Goal: Register for event/course

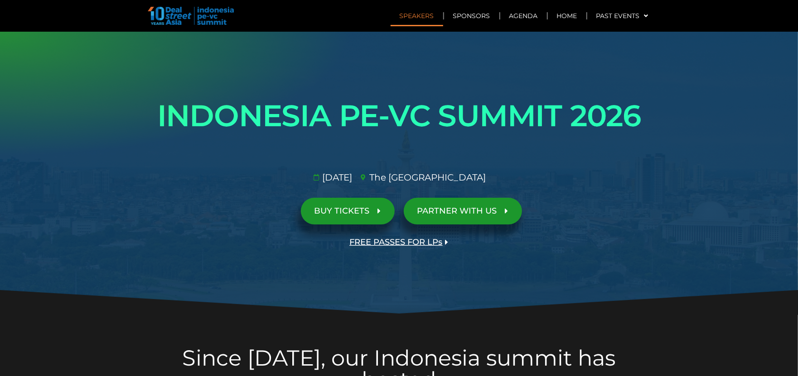
click at [423, 19] on link "Speakers" at bounding box center [416, 15] width 53 height 21
click at [474, 12] on link "Sponsors" at bounding box center [471, 15] width 55 height 21
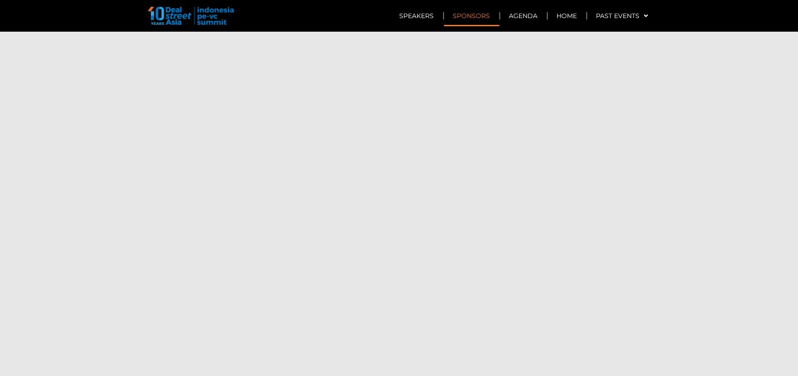
scroll to position [5239, 0]
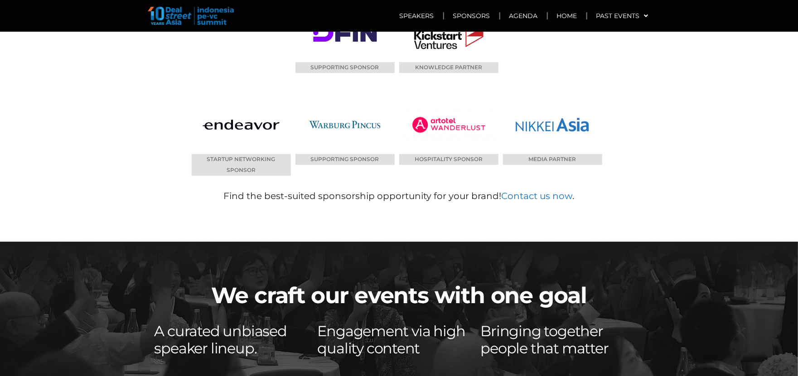
click at [191, 14] on img at bounding box center [191, 16] width 86 height 18
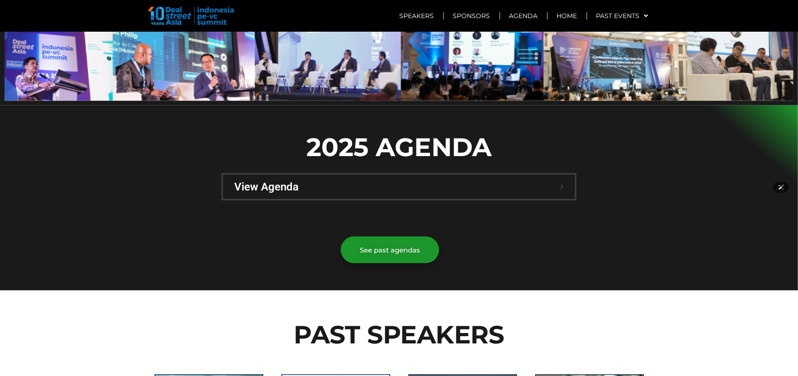
scroll to position [0, 0]
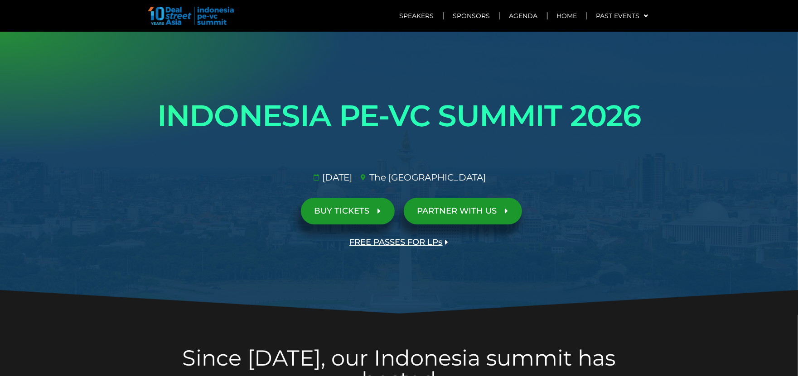
click at [363, 212] on span "BUY TICKETS" at bounding box center [341, 211] width 55 height 9
click at [465, 210] on span "PARTNER WITH US" at bounding box center [457, 211] width 80 height 9
click at [386, 240] on span "FREE PASSES FOR LPs" at bounding box center [396, 242] width 93 height 9
click at [570, 15] on link "Home" at bounding box center [567, 15] width 38 height 21
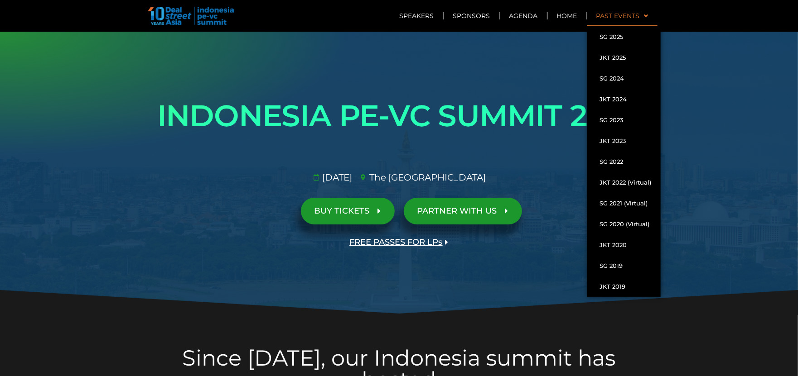
click at [636, 16] on link "Past Events" at bounding box center [622, 15] width 70 height 21
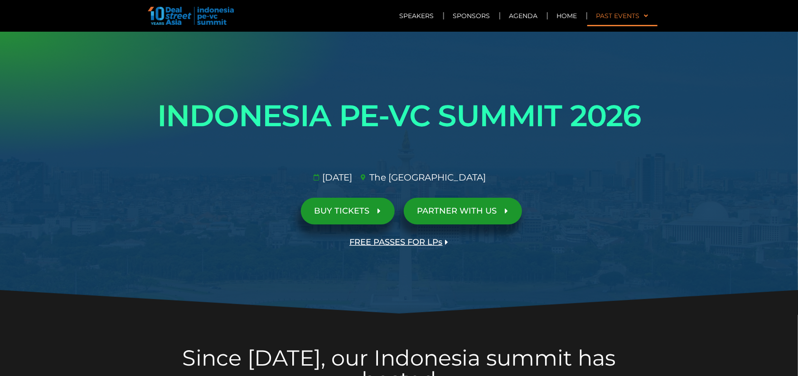
click at [636, 16] on link "Past Events" at bounding box center [622, 15] width 70 height 21
click at [410, 243] on span "FREE PASSES FOR LPs" at bounding box center [396, 242] width 93 height 9
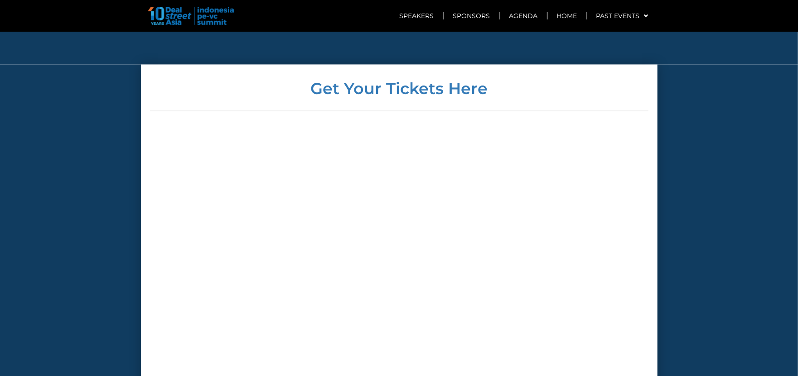
scroll to position [2948, 0]
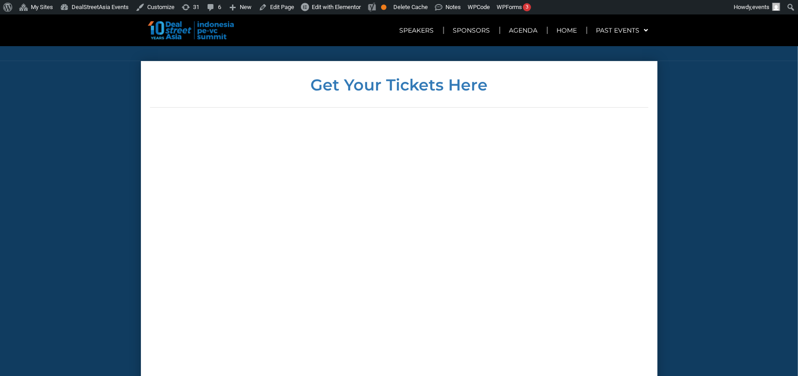
scroll to position [2346, 0]
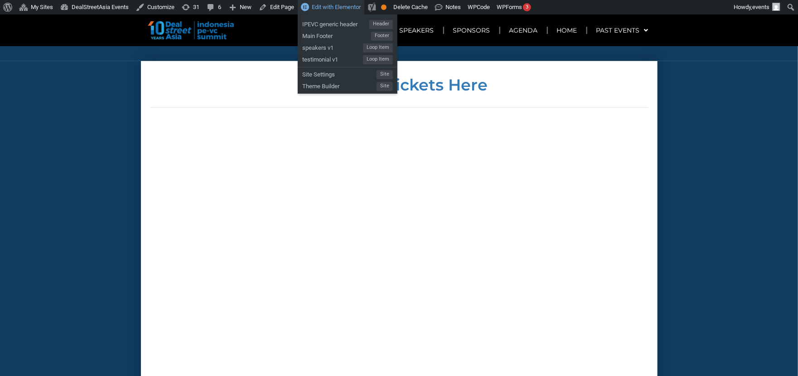
click at [323, 4] on span "Edit with Elementor" at bounding box center [336, 7] width 49 height 7
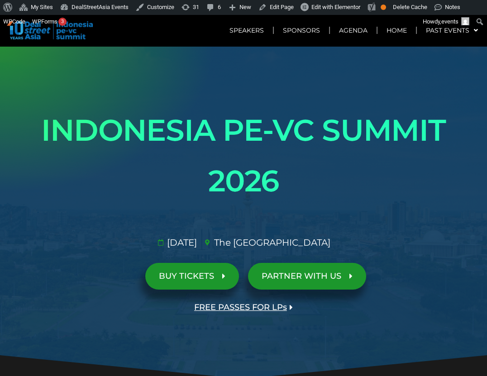
click at [192, 278] on span "BUY TICKETS" at bounding box center [186, 276] width 55 height 9
click at [207, 277] on span "BUY TICKETS" at bounding box center [186, 276] width 55 height 9
click at [328, 272] on span "PARTNER WITH US" at bounding box center [302, 276] width 80 height 9
click at [273, 303] on span "FREE PASSES FOR LPs" at bounding box center [240, 307] width 93 height 9
click at [203, 278] on span "BUY TICKETS" at bounding box center [186, 276] width 55 height 9
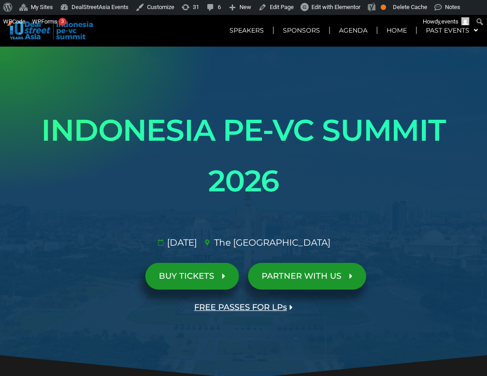
click at [293, 279] on span "PARTNER WITH US" at bounding box center [302, 276] width 80 height 9
click at [252, 308] on span "FREE PASSES FOR LPs" at bounding box center [240, 307] width 93 height 9
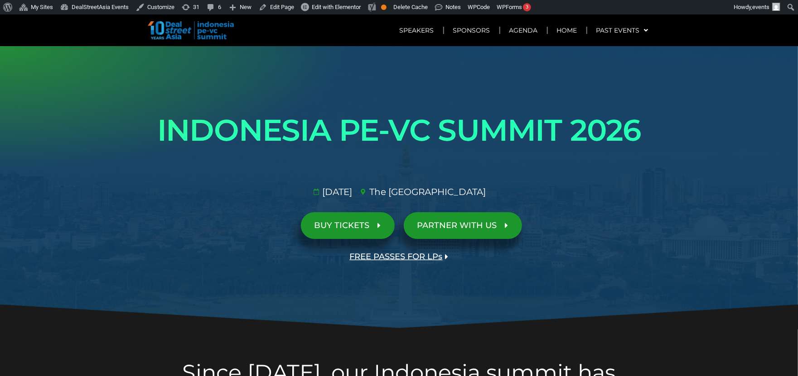
click at [368, 229] on span "BUY TICKETS" at bounding box center [341, 225] width 55 height 9
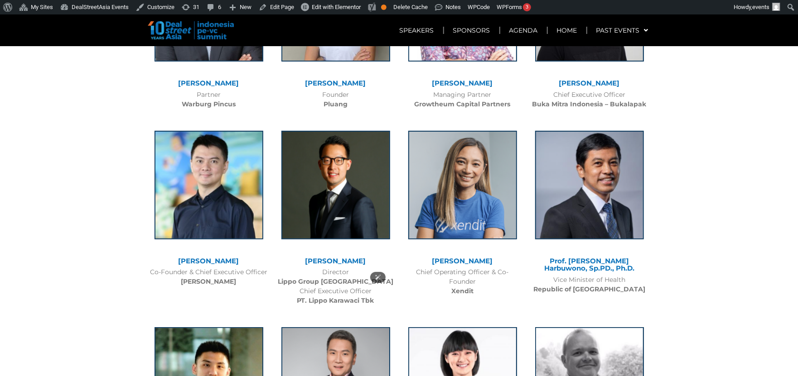
scroll to position [3033, 0]
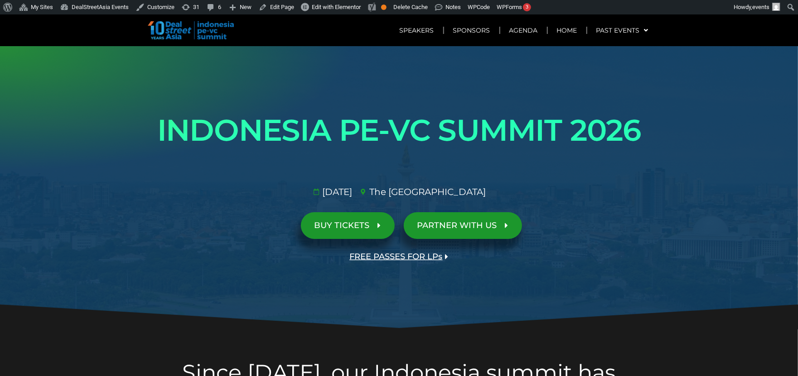
click at [403, 253] on span "FREE PASSES FOR LPs" at bounding box center [396, 257] width 93 height 9
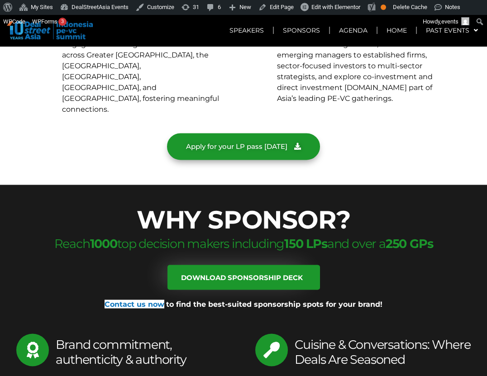
scroll to position [3934, 0]
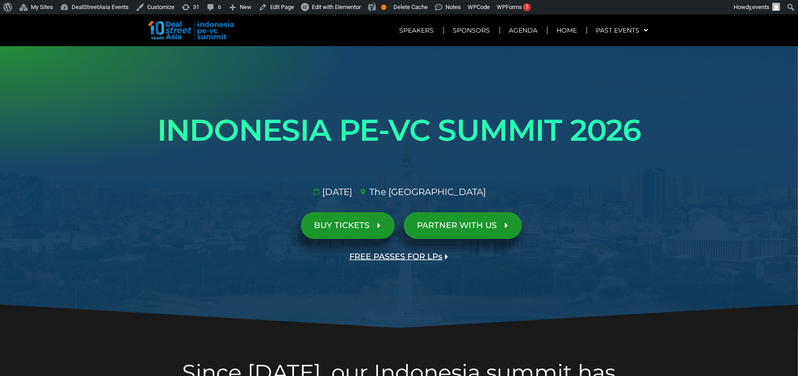
click at [369, 255] on span "FREE PASSES FOR LPs" at bounding box center [396, 257] width 93 height 9
click at [381, 255] on span "FREE PASSES FOR LPs" at bounding box center [396, 257] width 93 height 9
click at [397, 256] on span "FREE PASSES FOR LPs" at bounding box center [396, 257] width 93 height 9
click at [415, 260] on span "FREE PASSES FOR LPs" at bounding box center [396, 257] width 93 height 9
click at [413, 253] on span "FREE PASSES FOR LPs" at bounding box center [396, 257] width 93 height 9
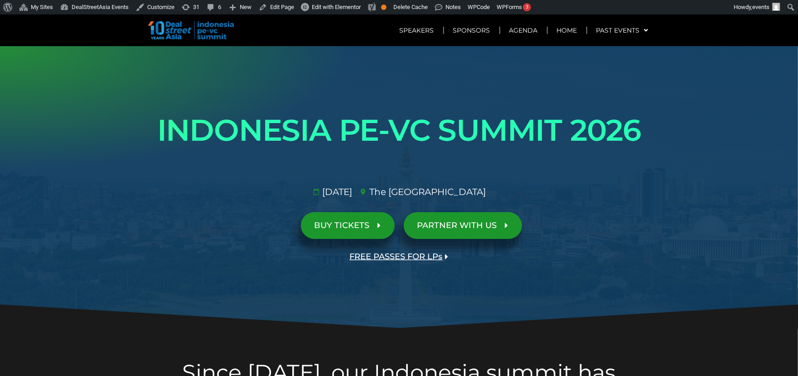
click at [385, 254] on span "FREE PASSES FOR LPs" at bounding box center [396, 257] width 93 height 9
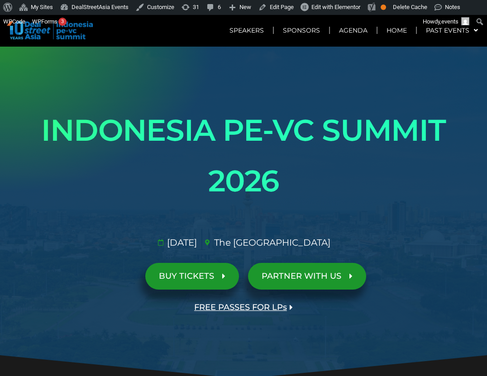
click at [279, 306] on span "FREE PASSES FOR LPs" at bounding box center [240, 307] width 93 height 9
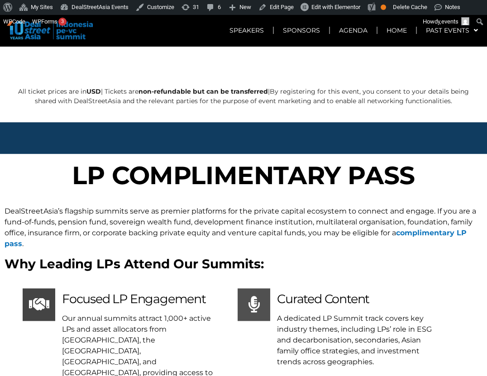
scroll to position [3595, 0]
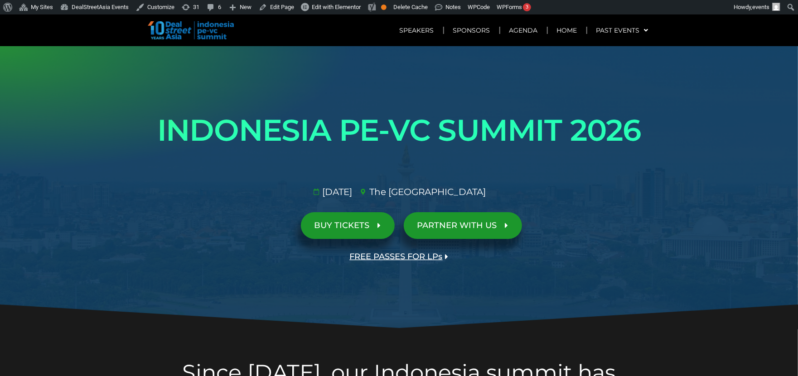
click at [396, 253] on span "FREE PASSES FOR LPs" at bounding box center [396, 257] width 93 height 9
click at [380, 255] on span "FREE PASSES FOR LPs" at bounding box center [396, 257] width 93 height 9
click at [399, 258] on span "FREE PASSES FOR LPs" at bounding box center [396, 257] width 93 height 9
click at [360, 224] on span "BUY TICKETS" at bounding box center [341, 225] width 55 height 9
click at [435, 226] on span "PARTNER WITH US" at bounding box center [457, 225] width 80 height 9
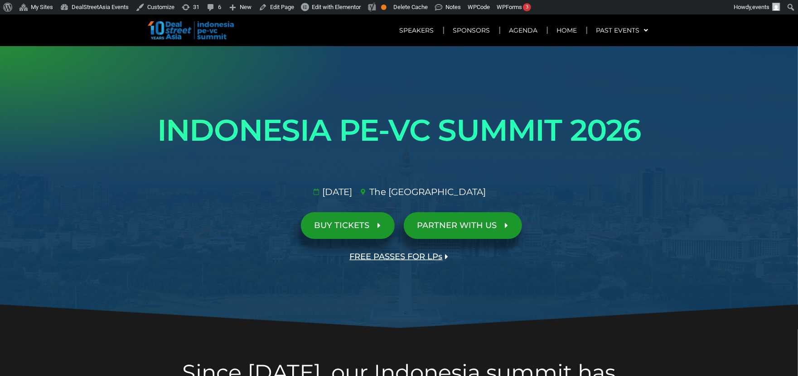
click at [351, 223] on span "BUY TICKETS" at bounding box center [341, 225] width 55 height 9
click at [384, 257] on span "FREE PASSES FOR LPs" at bounding box center [396, 257] width 93 height 9
click at [453, 224] on span "PARTNER WITH US" at bounding box center [457, 225] width 80 height 9
click at [368, 227] on span "BUY TICKETS" at bounding box center [341, 225] width 55 height 9
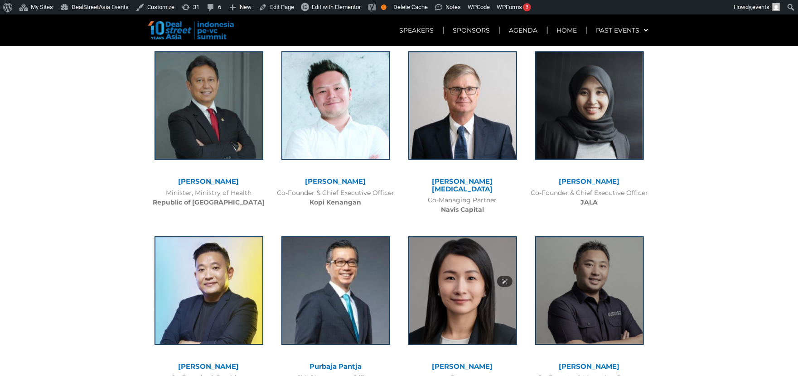
scroll to position [1497, 0]
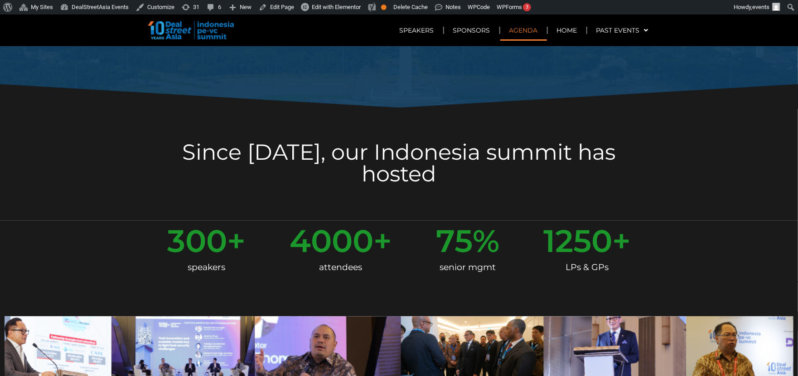
scroll to position [0, 0]
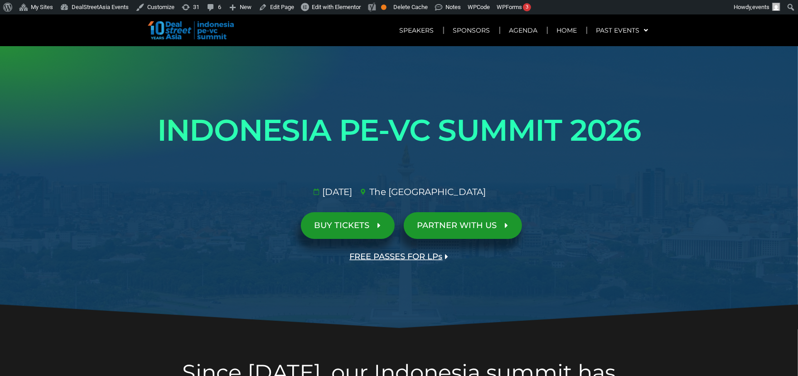
click at [418, 260] on span "FREE PASSES FOR LPs" at bounding box center [396, 257] width 93 height 9
click at [393, 253] on span "FREE PASSES FOR LPs" at bounding box center [396, 257] width 93 height 9
click at [365, 225] on span "BUY TICKETS" at bounding box center [341, 225] width 55 height 9
click at [384, 261] on span "FREE PASSES FOR LPs" at bounding box center [396, 257] width 93 height 9
click at [377, 257] on span "FREE PASSES FOR LPs" at bounding box center [396, 257] width 93 height 9
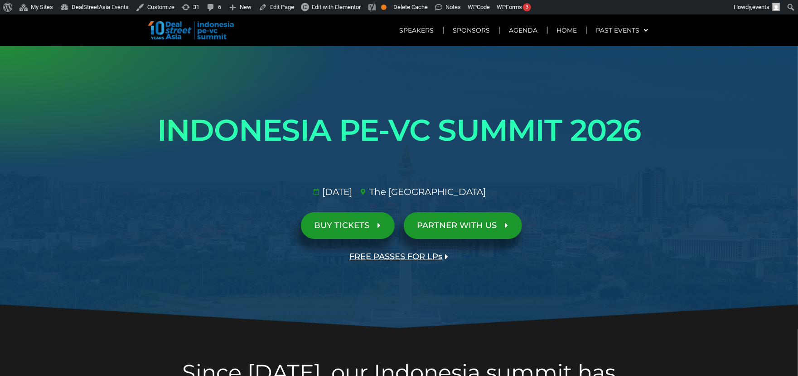
click at [421, 253] on span "FREE PASSES FOR LPs" at bounding box center [396, 257] width 93 height 9
click at [426, 253] on span "FREE PASSES FOR LPs" at bounding box center [396, 257] width 93 height 9
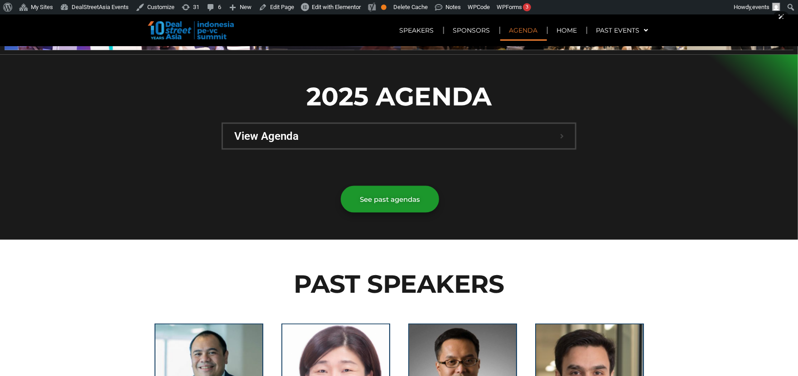
scroll to position [633, 0]
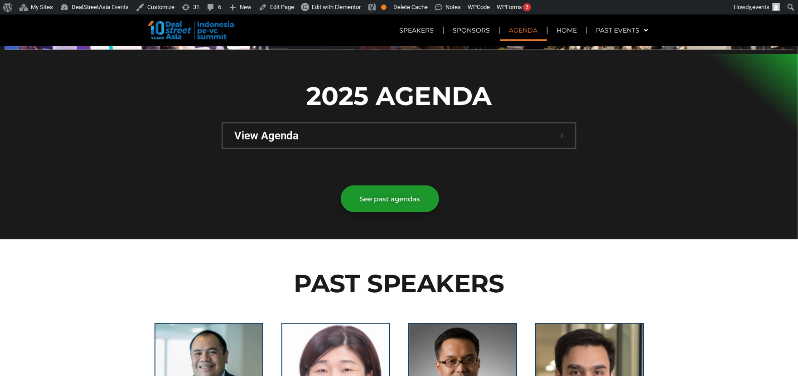
click at [533, 130] on span "View Agenda" at bounding box center [397, 135] width 326 height 11
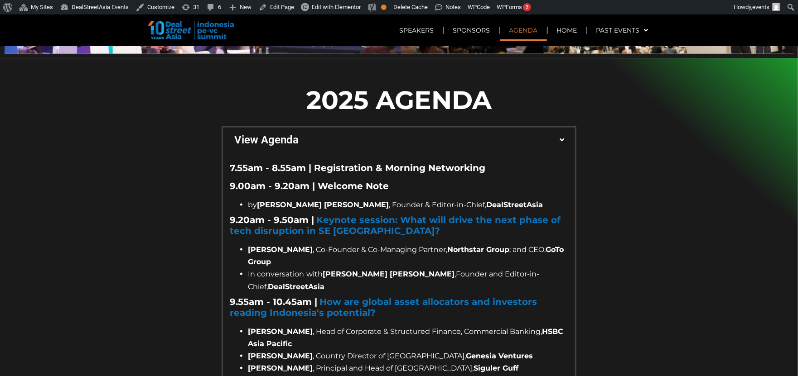
scroll to position [573, 0]
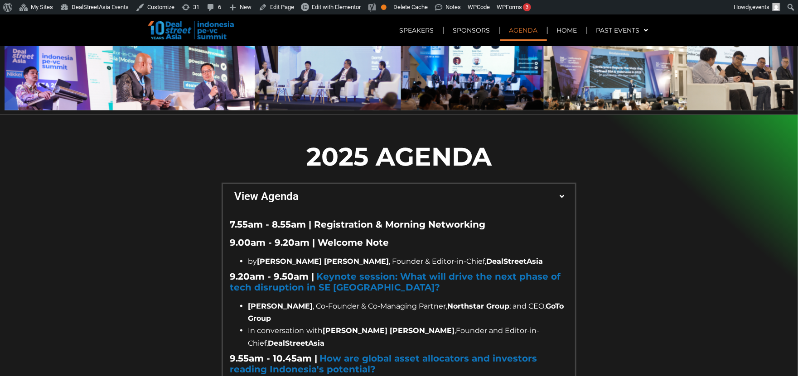
click at [551, 191] on span "View Agenda" at bounding box center [397, 196] width 326 height 11
